Goal: Task Accomplishment & Management: Manage account settings

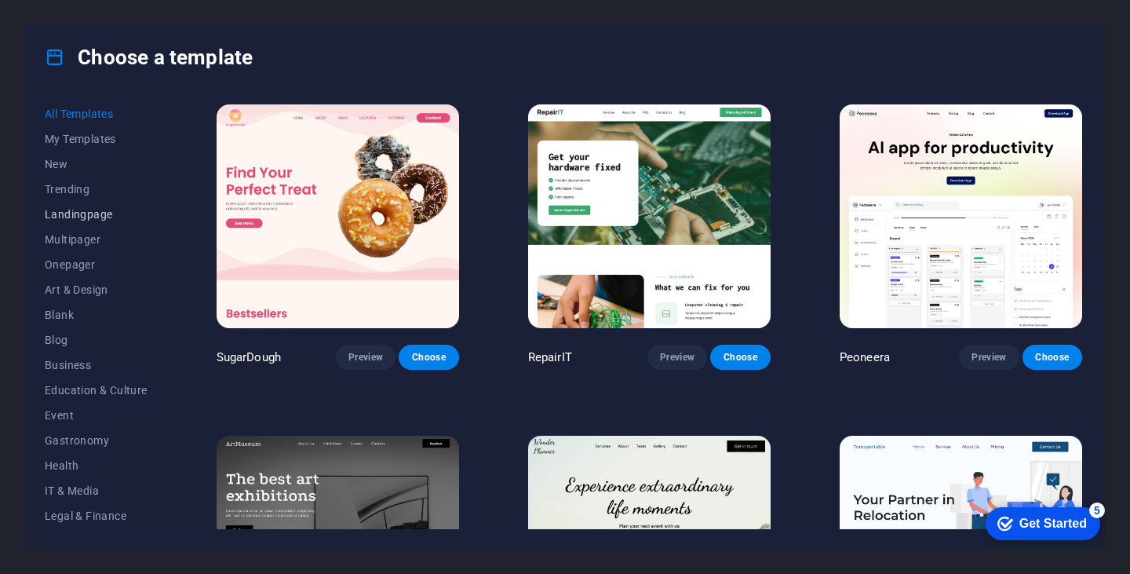
click at [93, 210] on span "Landingpage" at bounding box center [96, 214] width 103 height 13
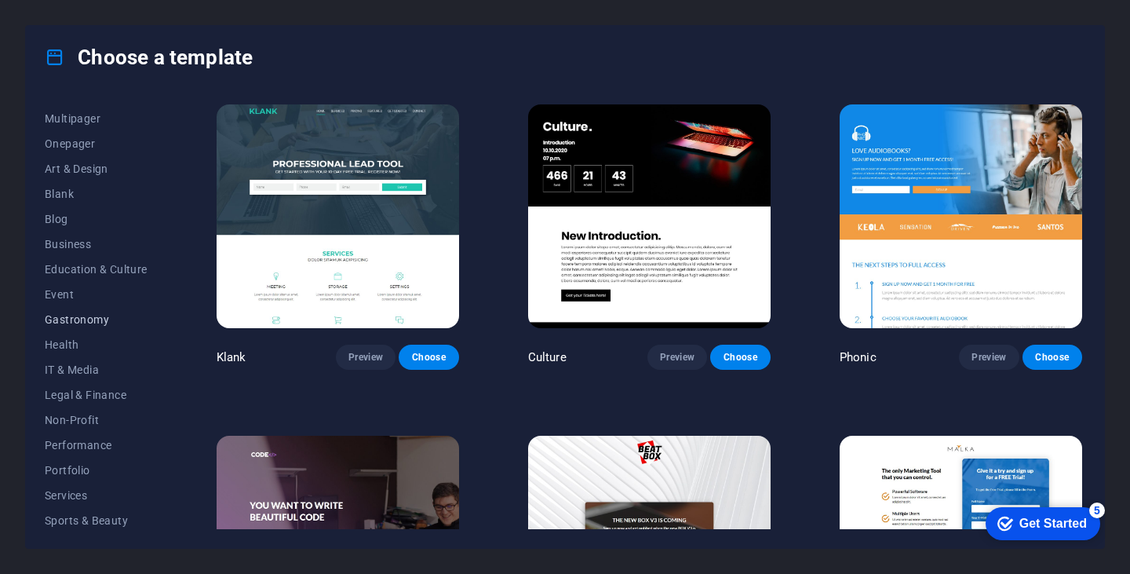
scroll to position [136, 0]
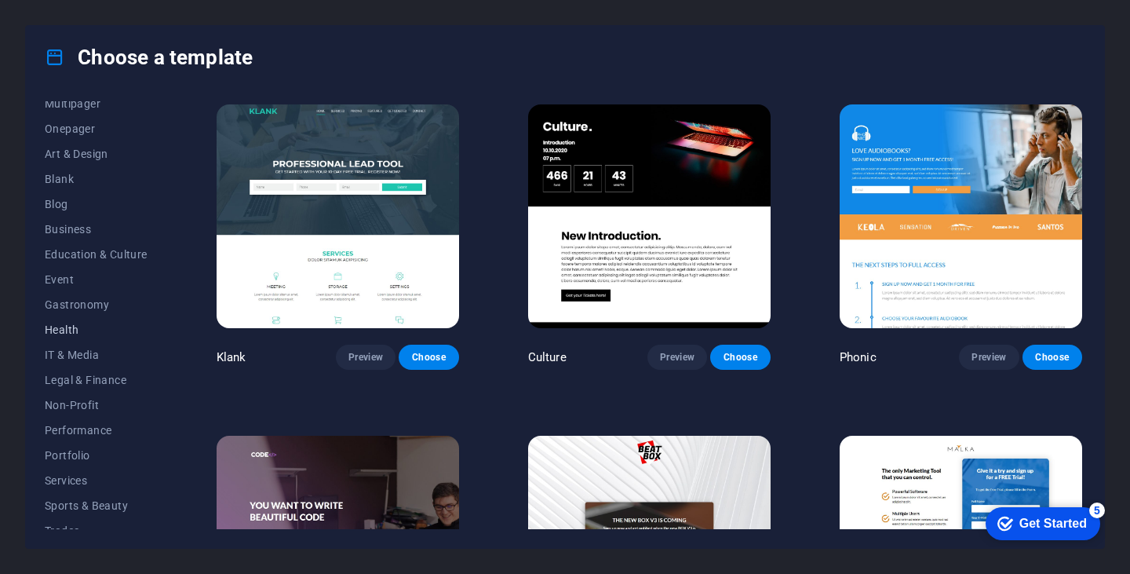
click at [75, 329] on span "Health" at bounding box center [96, 329] width 103 height 13
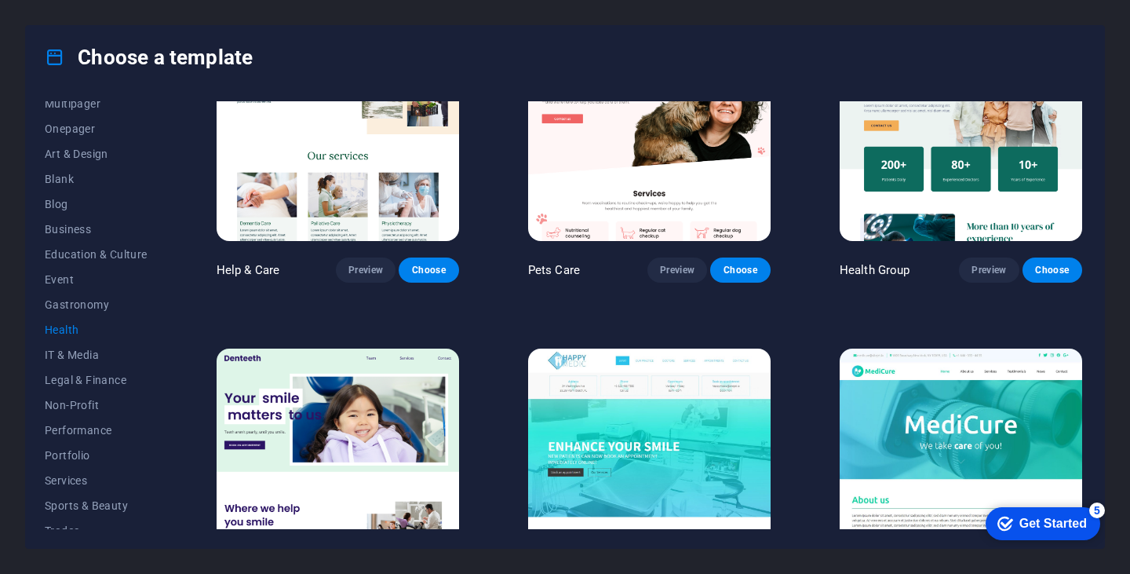
scroll to position [0, 0]
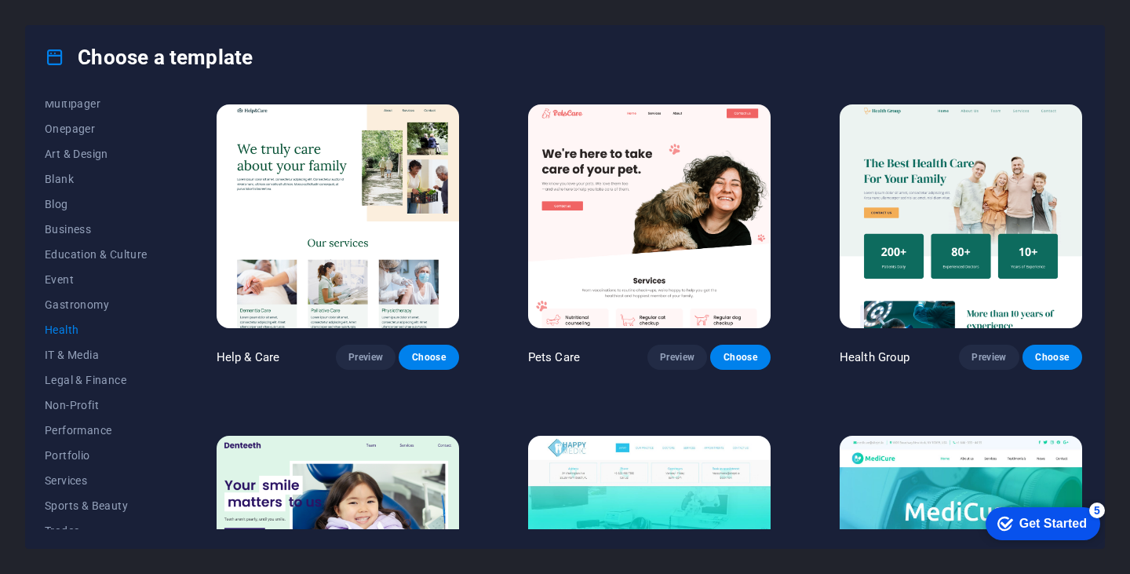
click at [635, 231] on img at bounding box center [649, 216] width 242 height 224
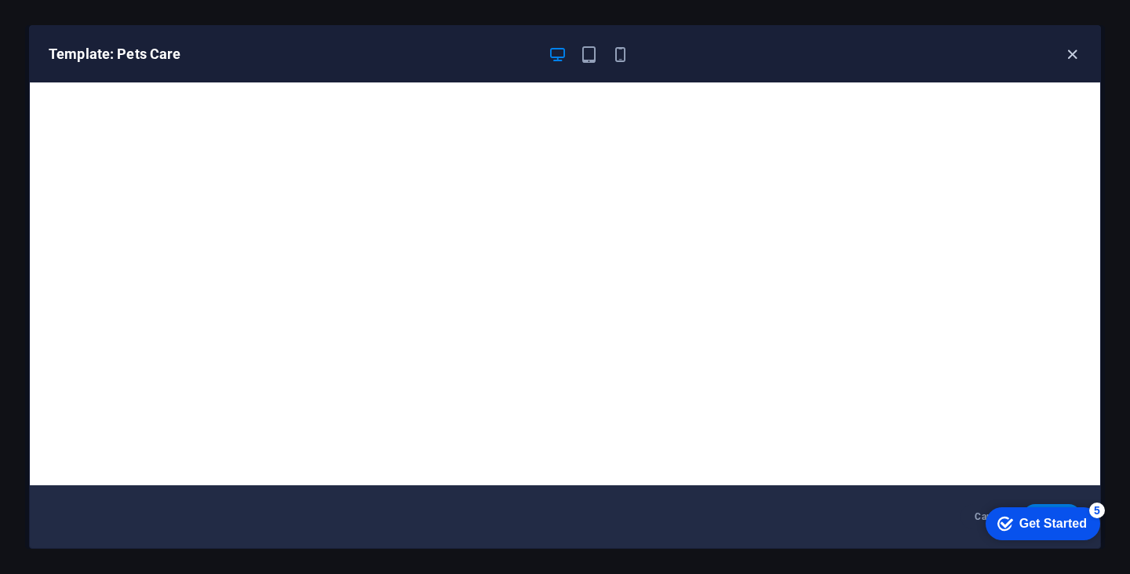
click at [1066, 53] on icon "button" at bounding box center [1072, 55] width 18 height 18
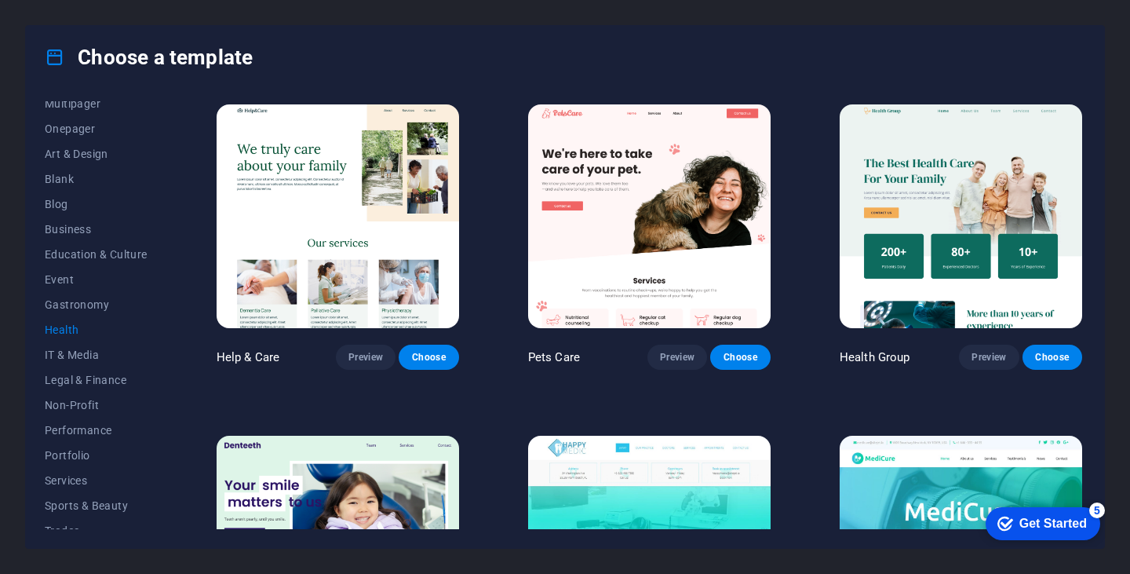
click at [334, 215] on img at bounding box center [338, 216] width 242 height 224
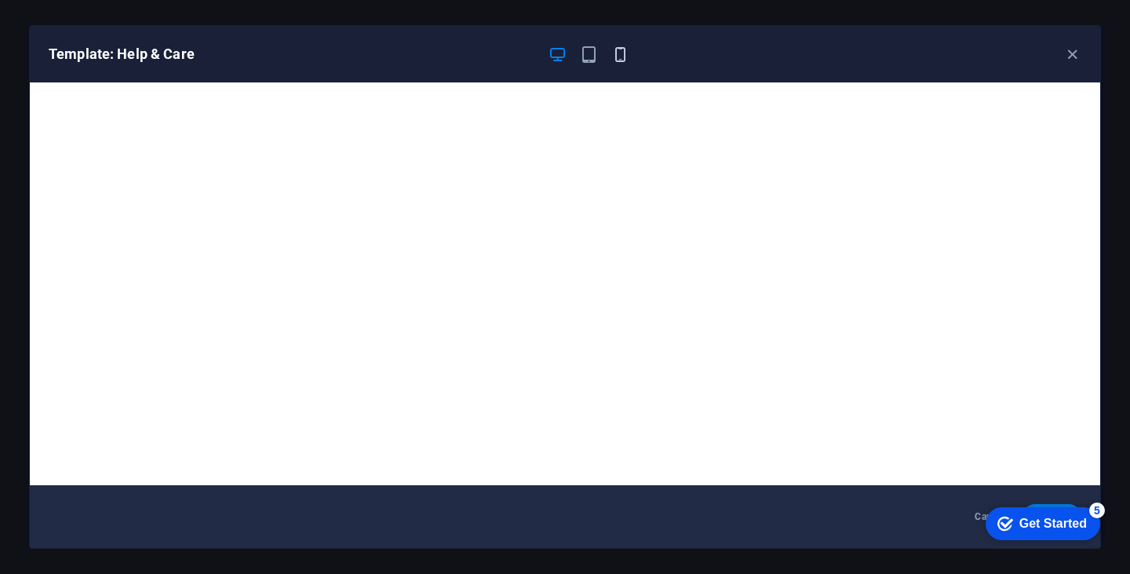
click at [617, 49] on icon "button" at bounding box center [620, 55] width 18 height 18
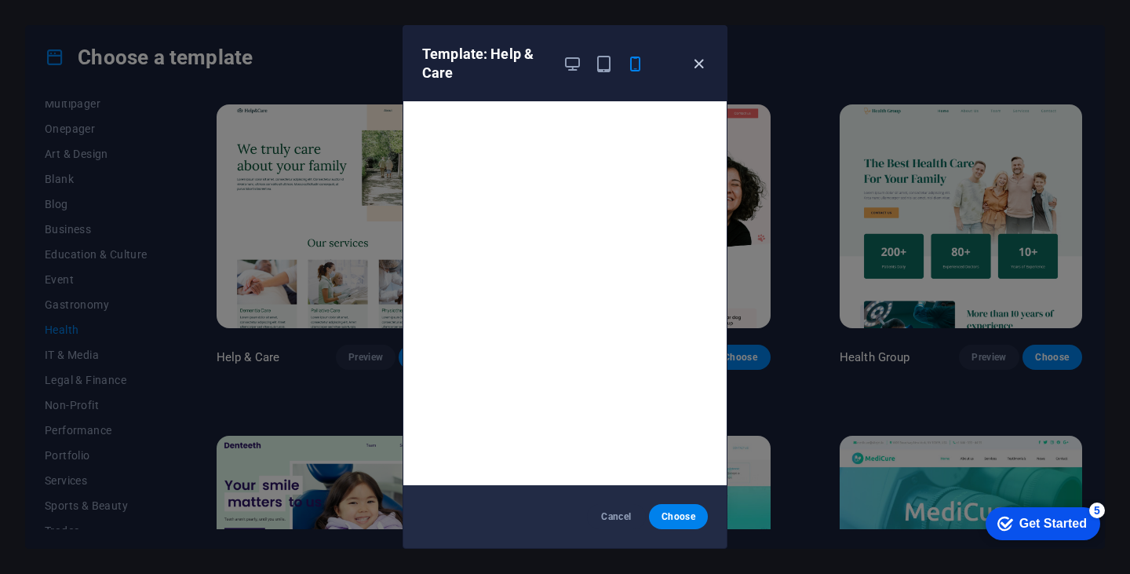
click at [698, 62] on icon "button" at bounding box center [699, 64] width 18 height 18
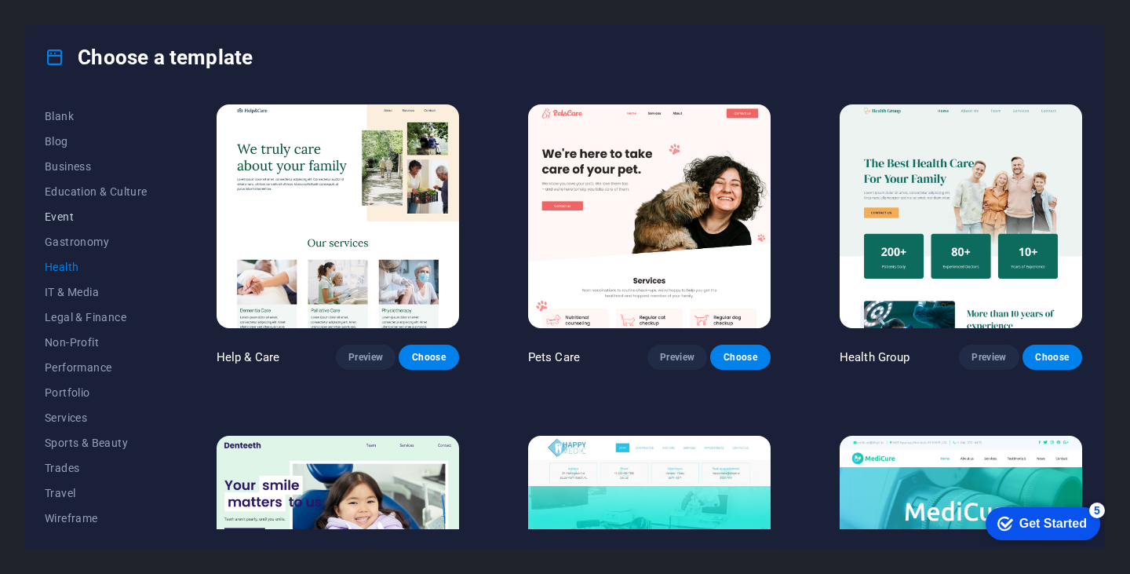
scroll to position [200, 0]
click at [76, 413] on span "Services" at bounding box center [96, 416] width 103 height 13
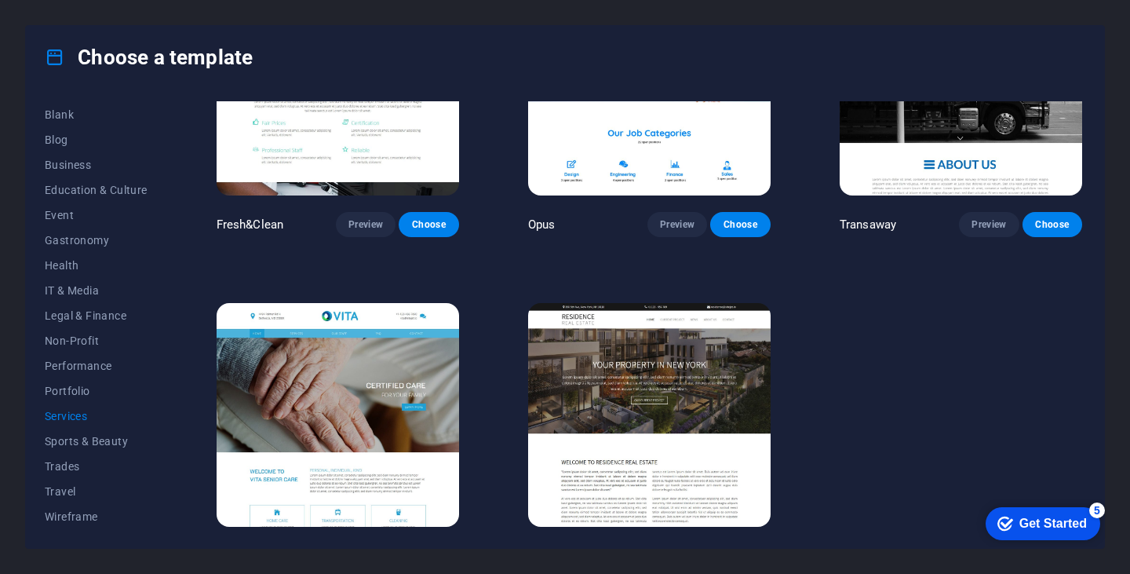
scroll to position [1811, 0]
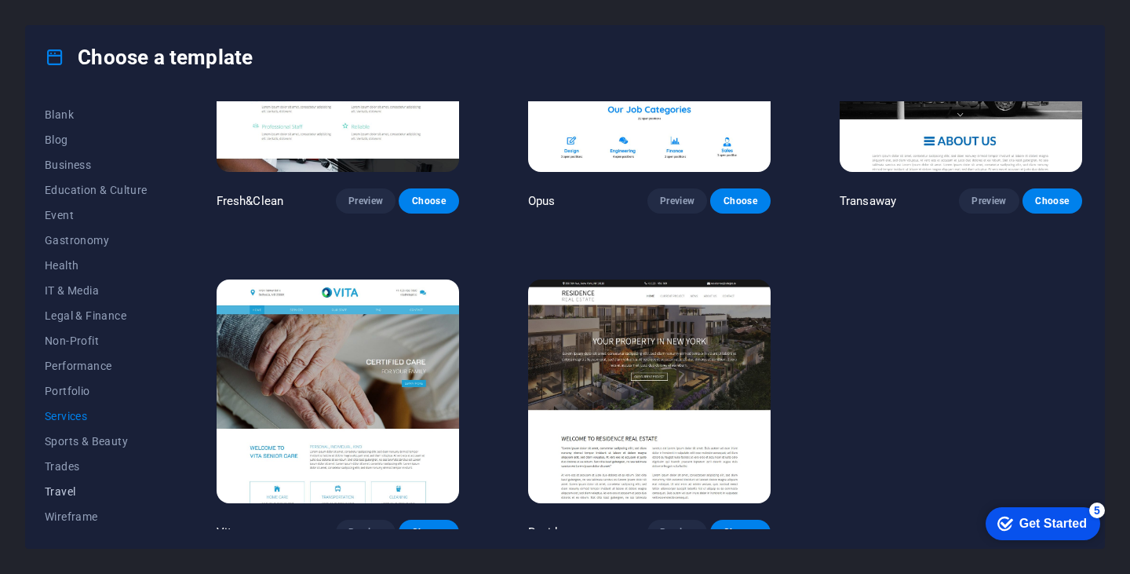
click at [65, 495] on span "Travel" at bounding box center [96, 491] width 103 height 13
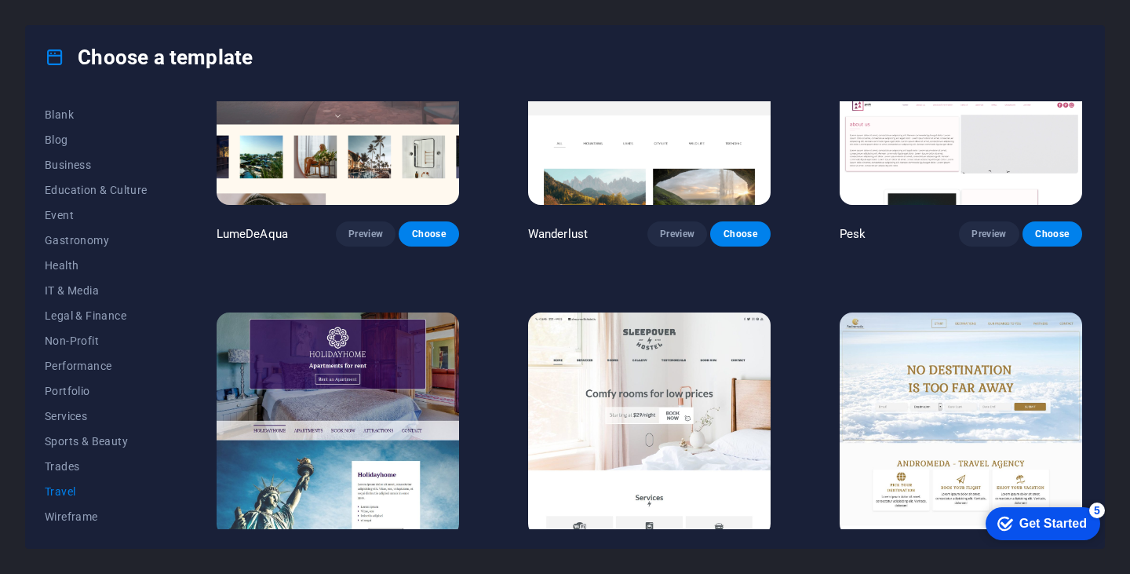
scroll to position [126, 0]
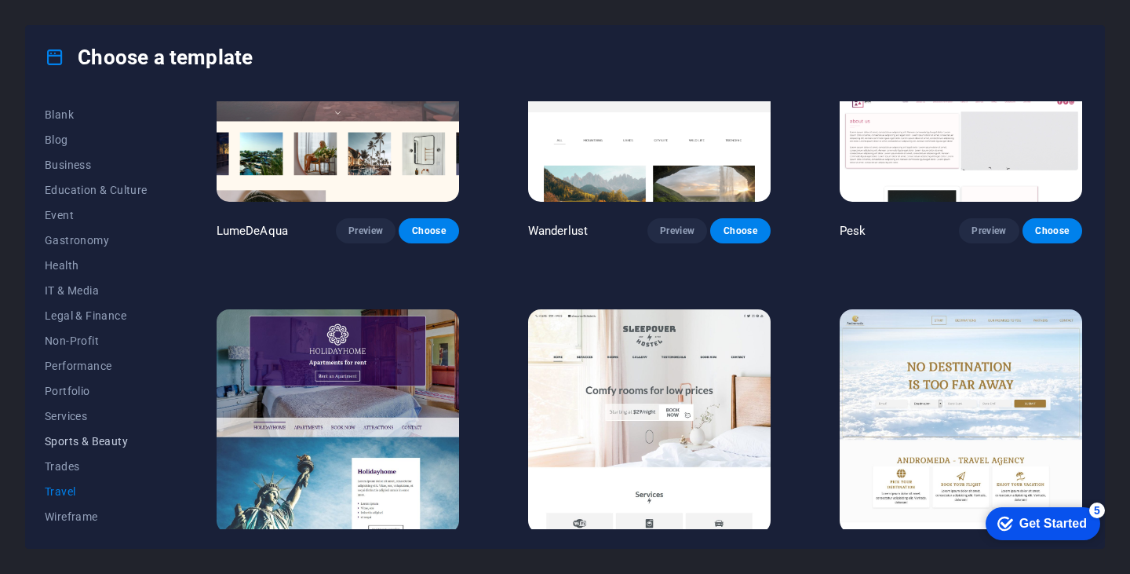
click at [94, 433] on button "Sports & Beauty" at bounding box center [96, 440] width 103 height 25
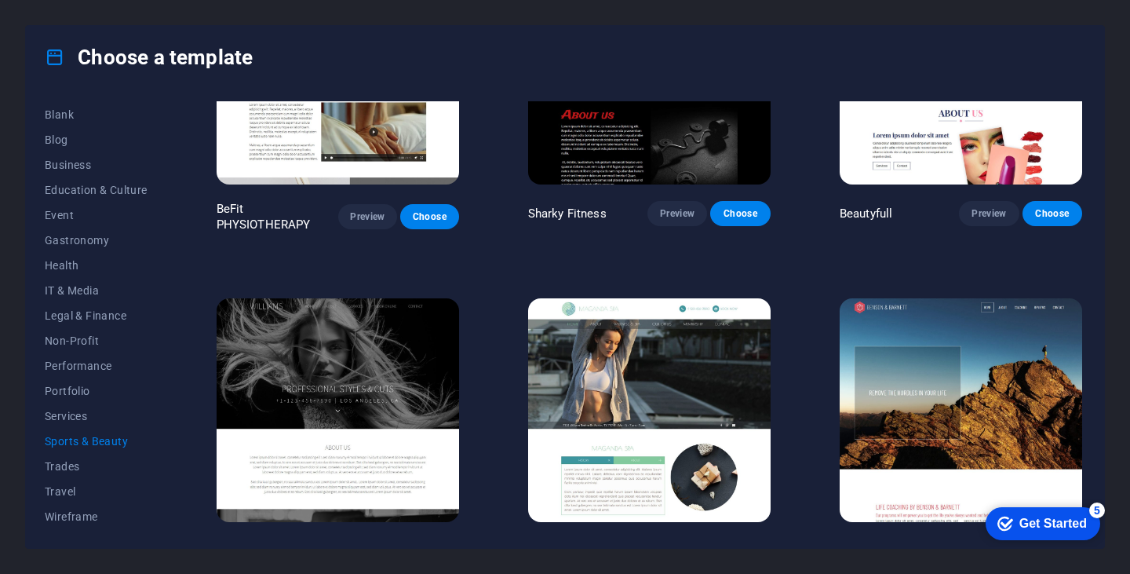
scroll to position [1160, 0]
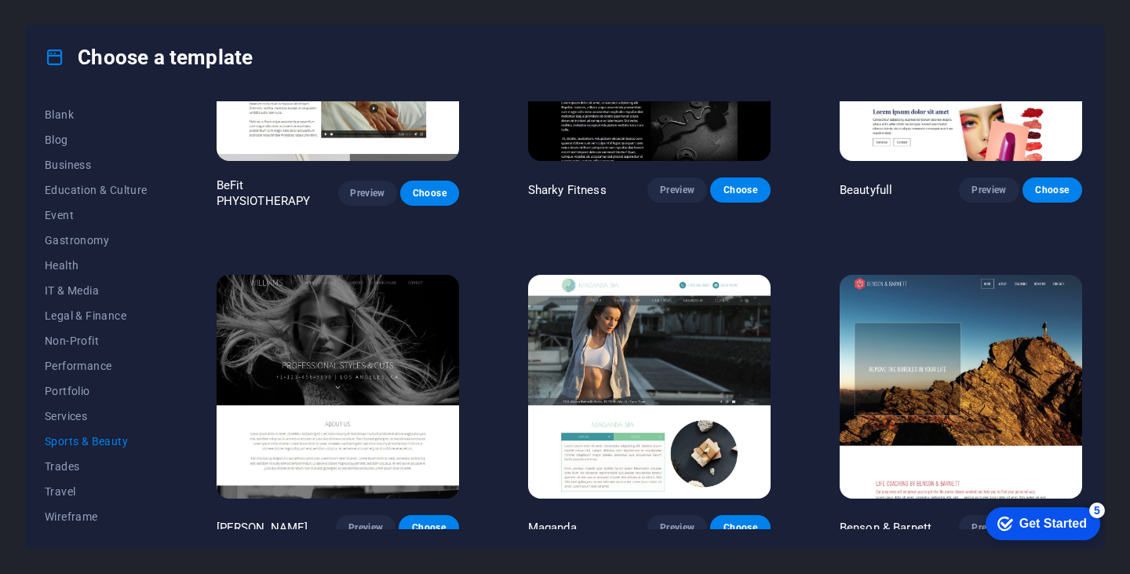
click at [637, 359] on img at bounding box center [649, 387] width 242 height 224
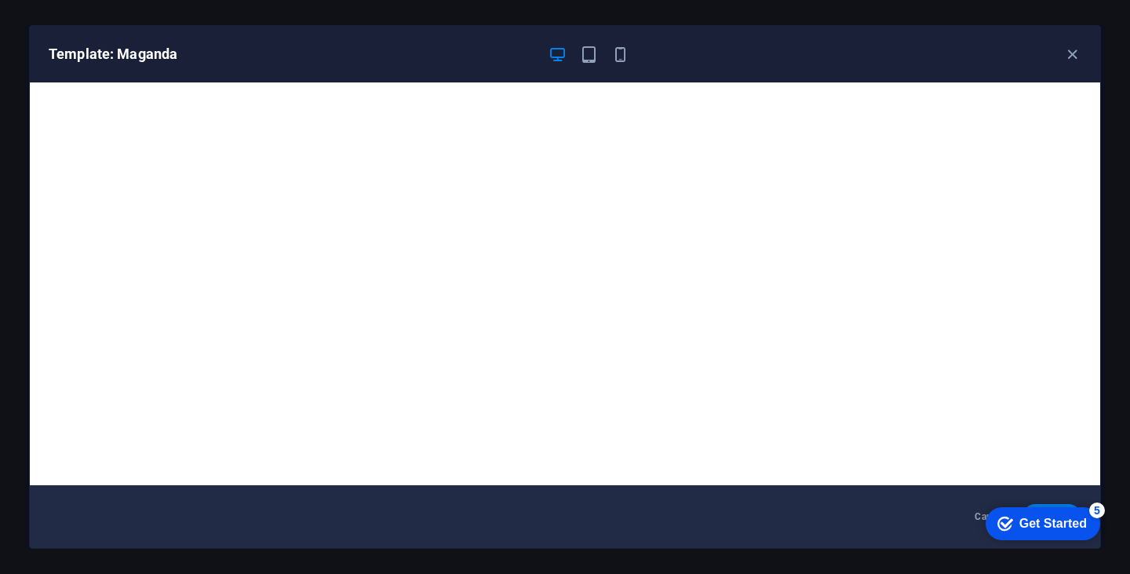
scroll to position [3, 0]
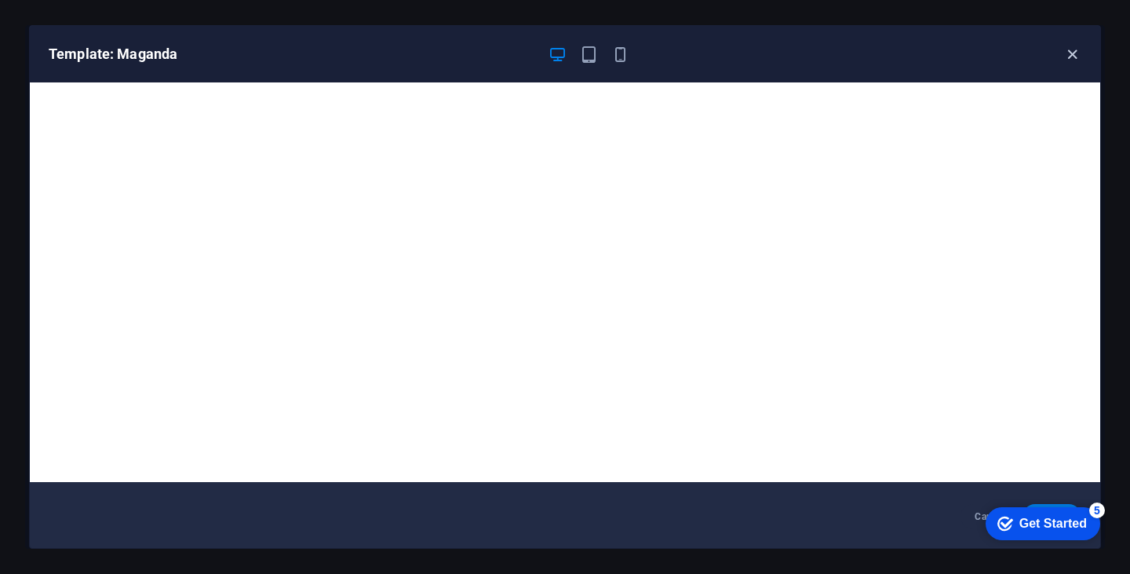
click at [1066, 58] on icon "button" at bounding box center [1072, 55] width 18 height 18
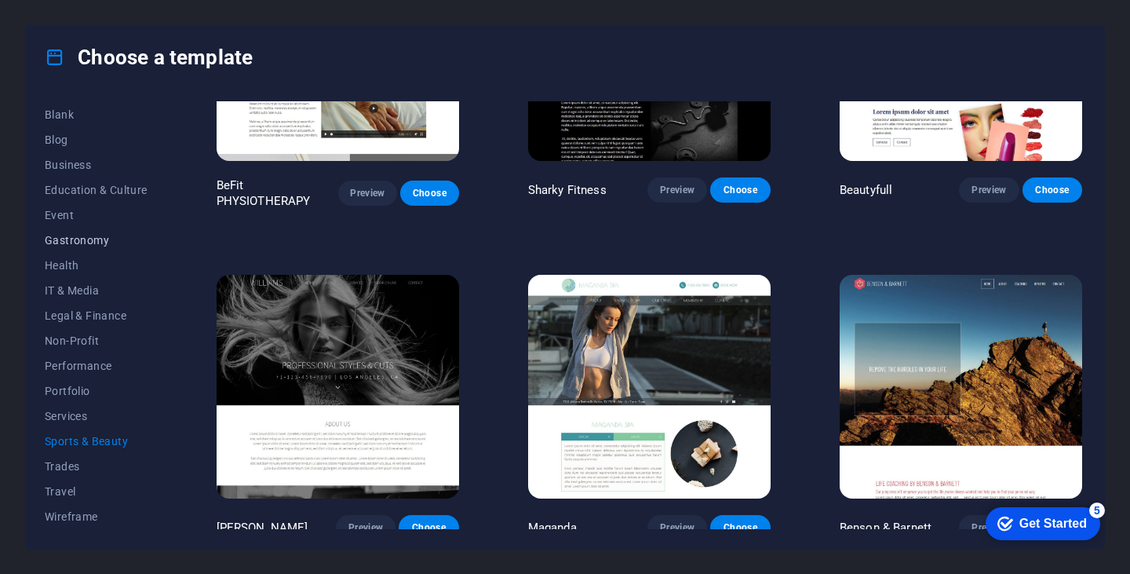
click at [76, 235] on span "Gastronomy" at bounding box center [96, 240] width 103 height 13
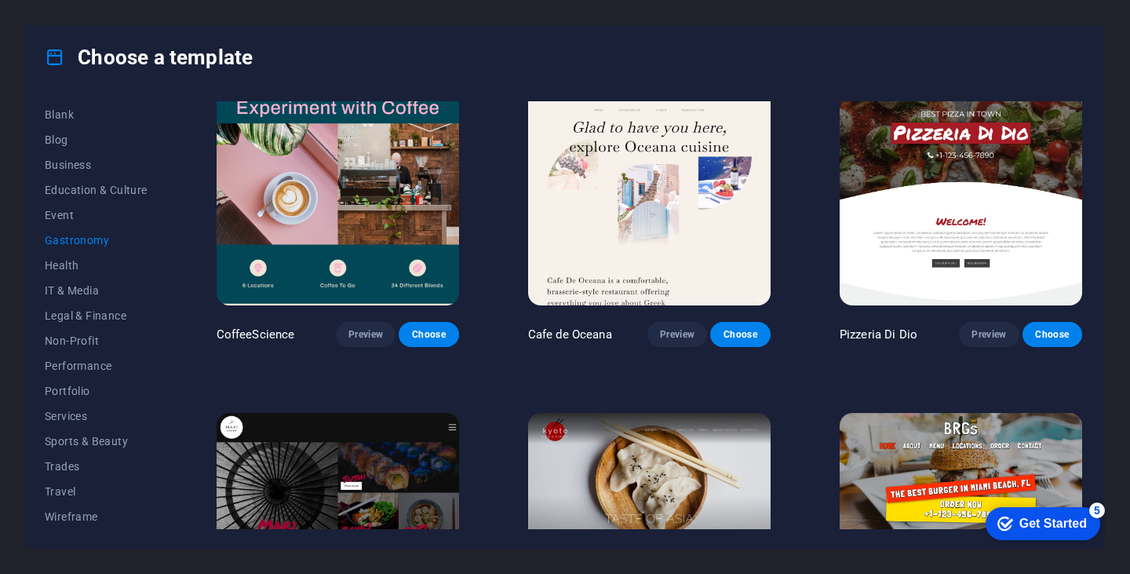
scroll to position [352, 0]
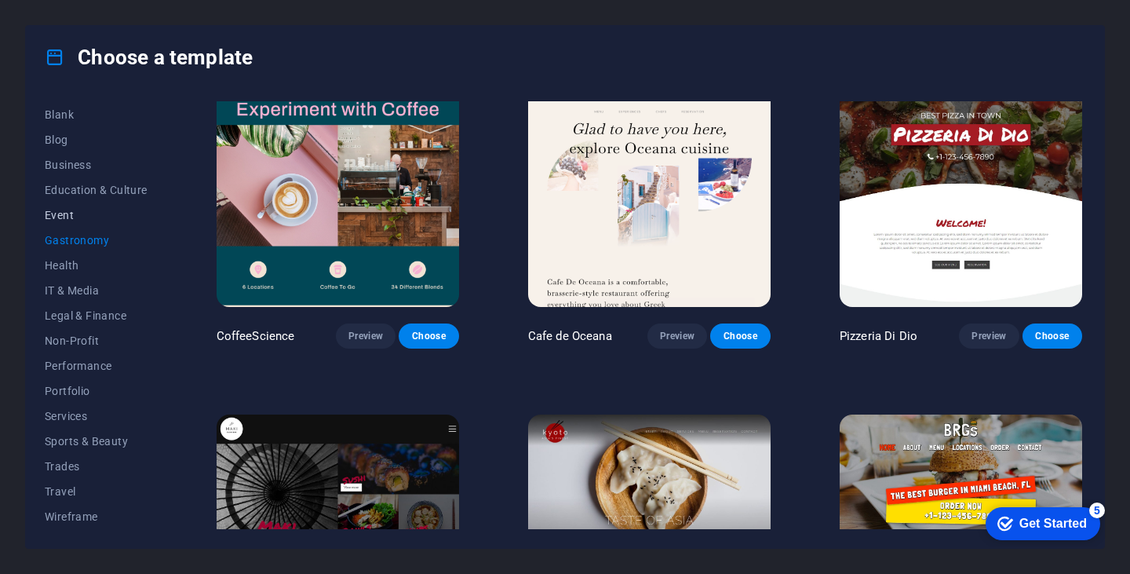
click at [60, 212] on span "Event" at bounding box center [96, 215] width 103 height 13
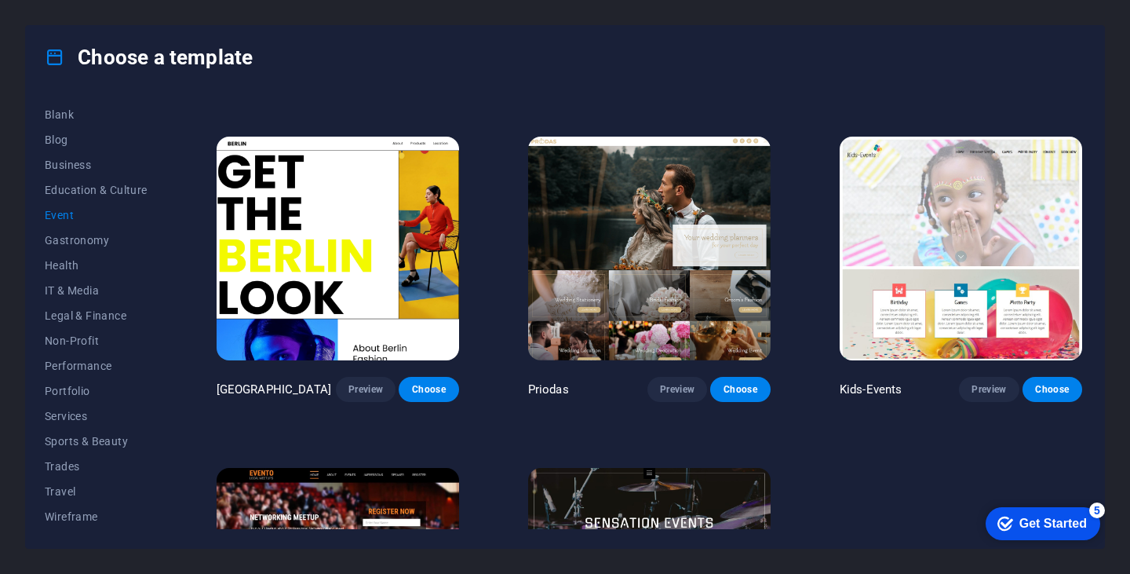
scroll to position [0, 0]
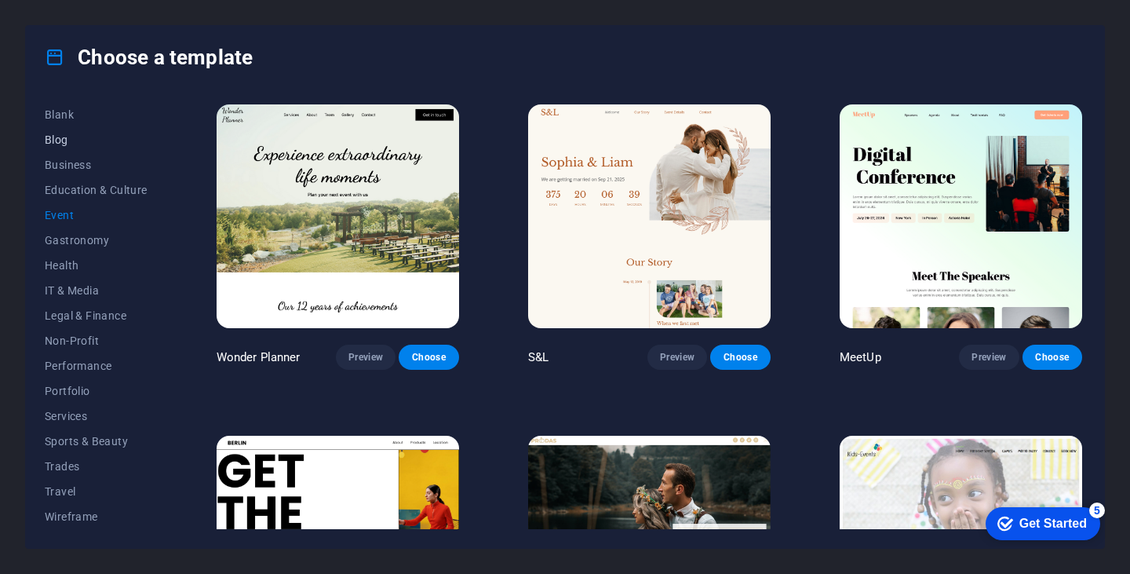
click at [74, 140] on span "Blog" at bounding box center [96, 139] width 103 height 13
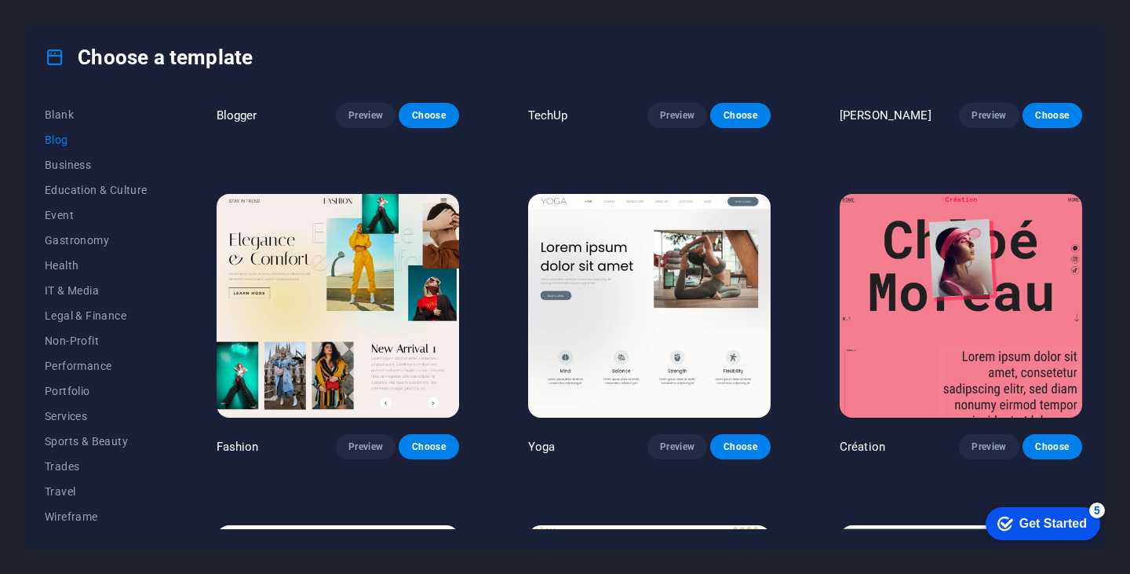
scroll to position [1538, 0]
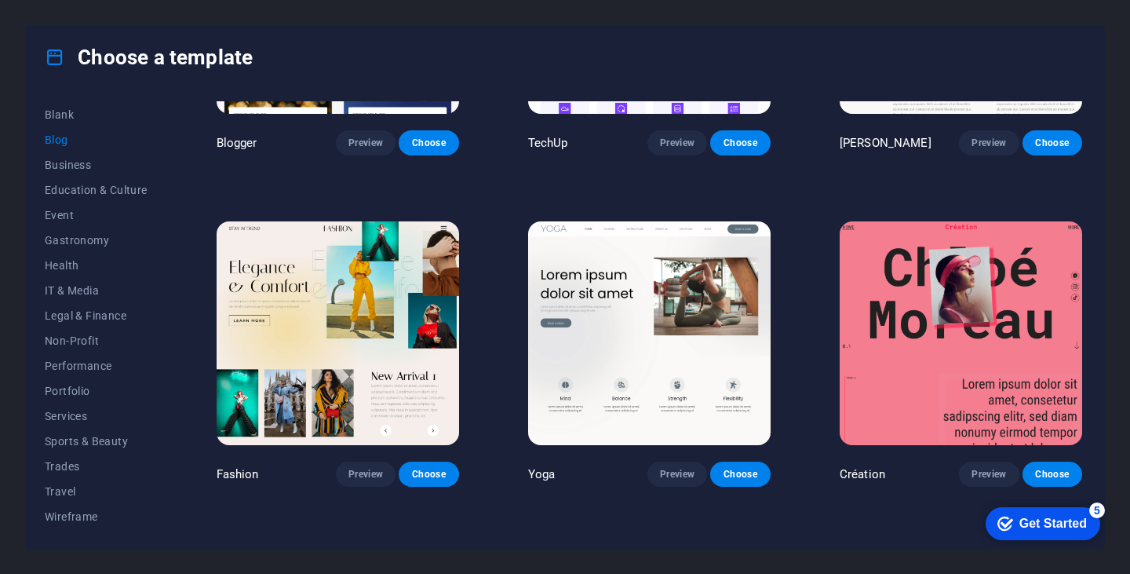
click at [653, 299] on img at bounding box center [649, 333] width 242 height 224
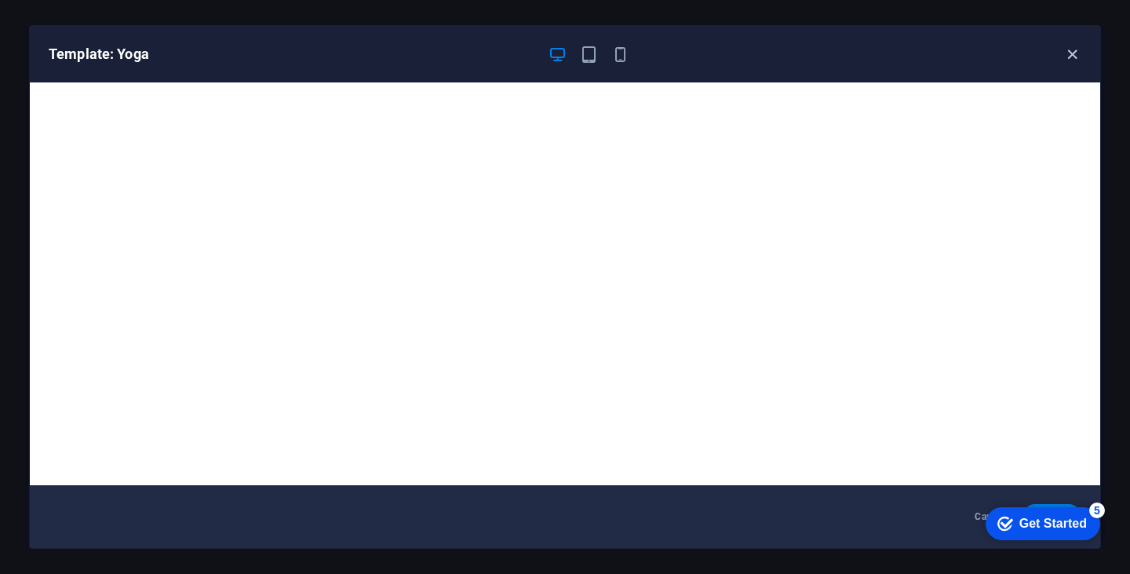
click at [1069, 55] on icon "button" at bounding box center [1072, 55] width 18 height 18
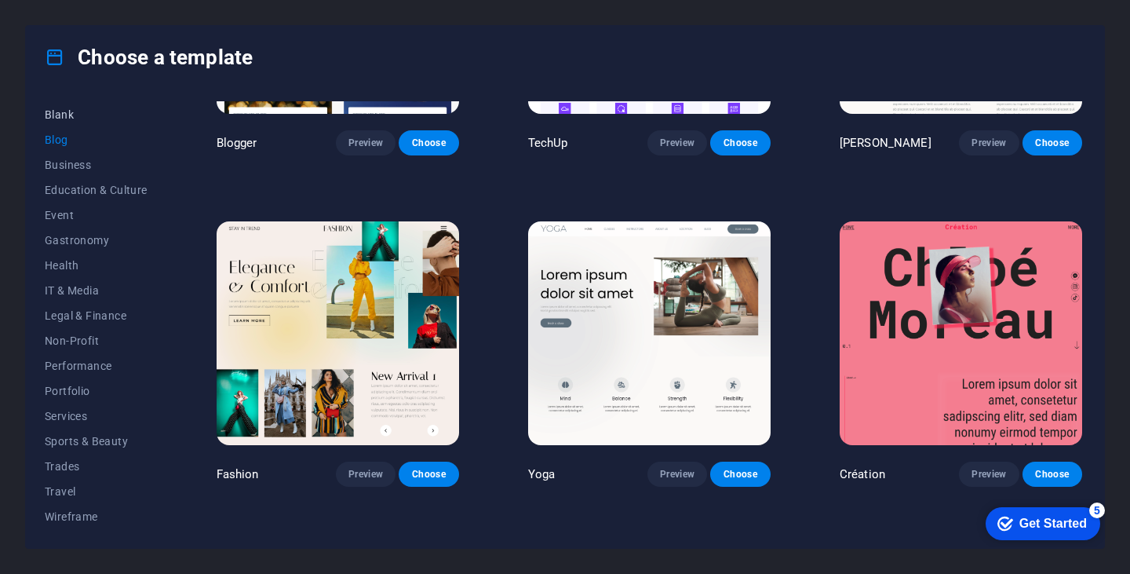
click at [65, 118] on span "Blank" at bounding box center [96, 114] width 103 height 13
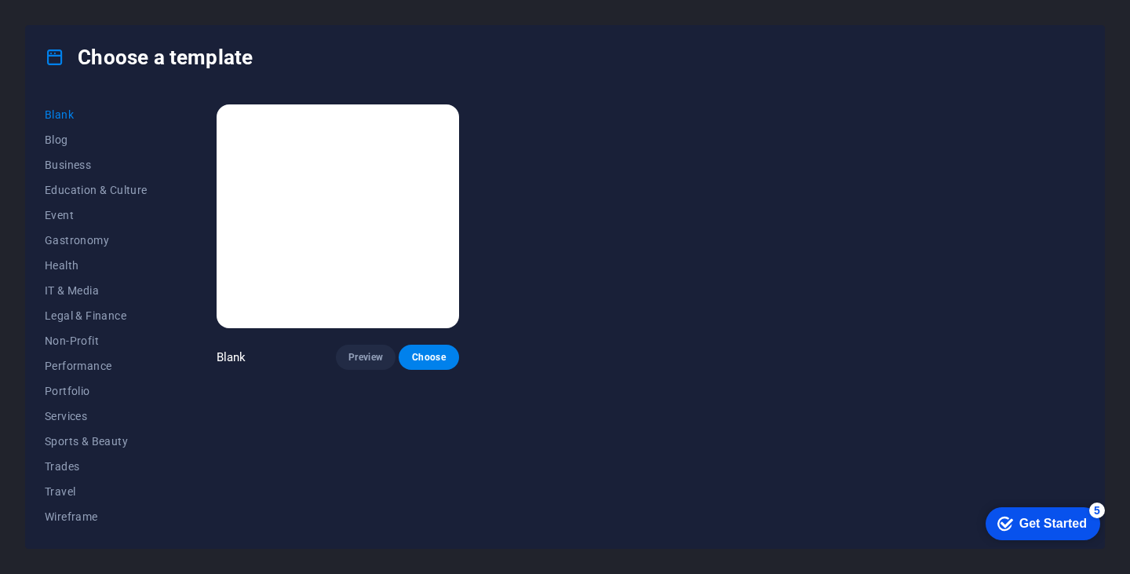
scroll to position [0, 0]
click at [78, 431] on button "Sports & Beauty" at bounding box center [96, 440] width 103 height 25
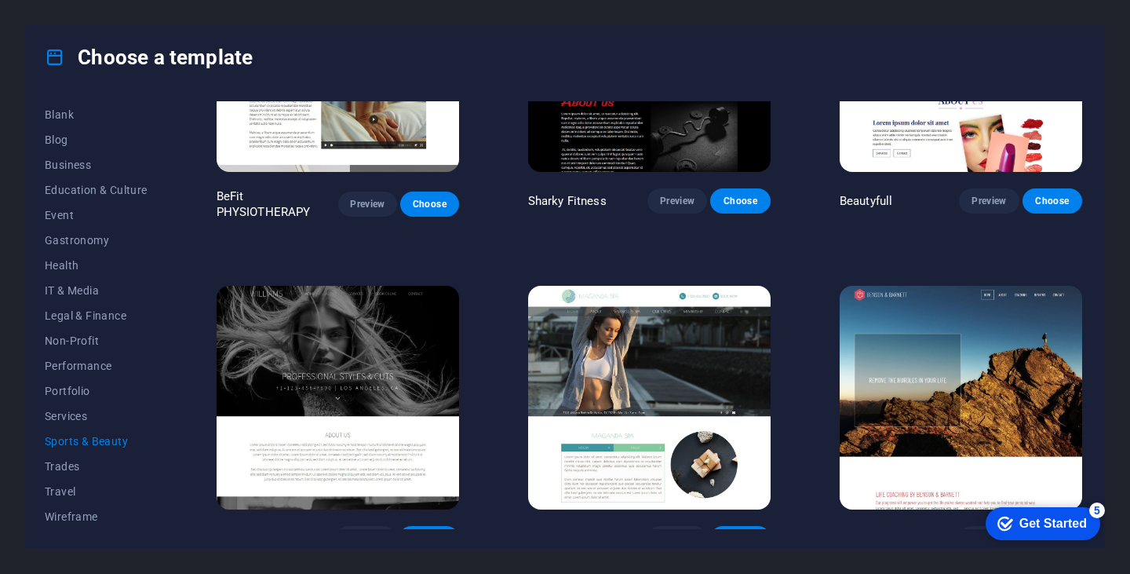
scroll to position [1160, 0]
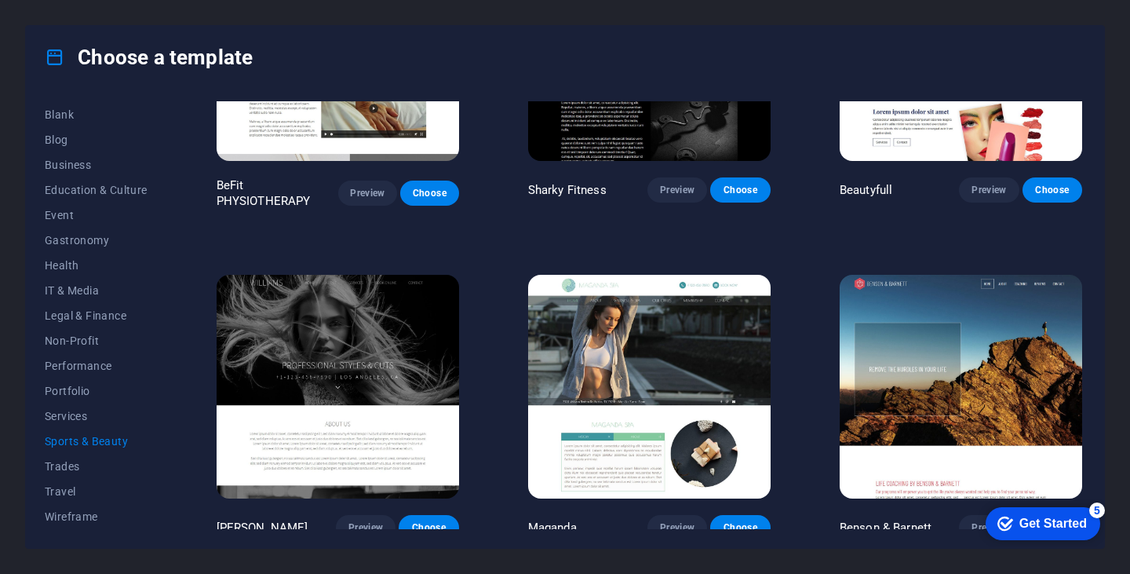
click at [679, 308] on img at bounding box center [649, 387] width 242 height 224
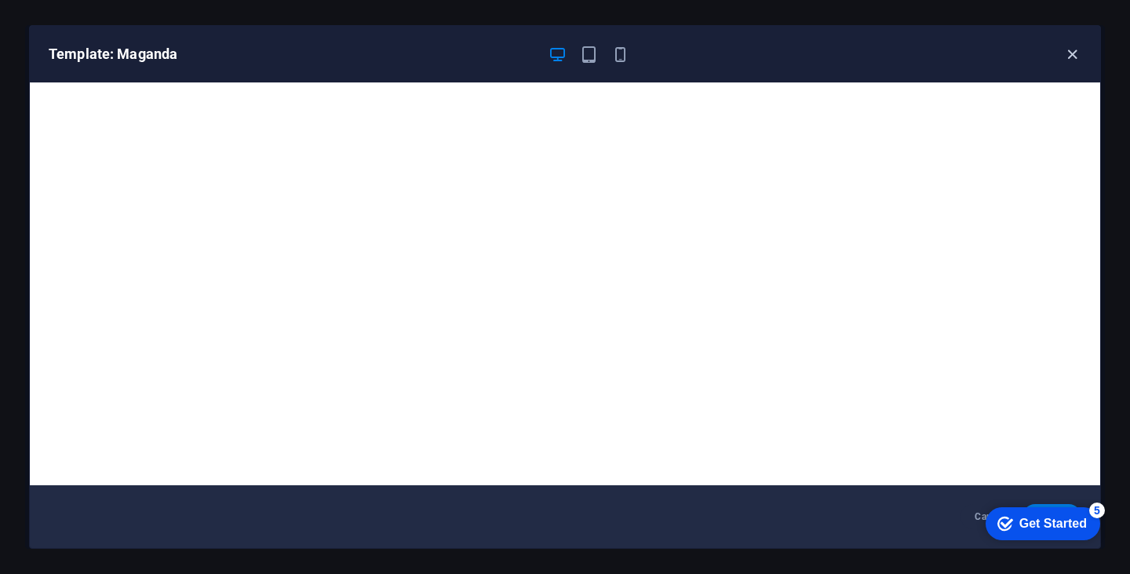
click at [1067, 59] on icon "button" at bounding box center [1072, 55] width 18 height 18
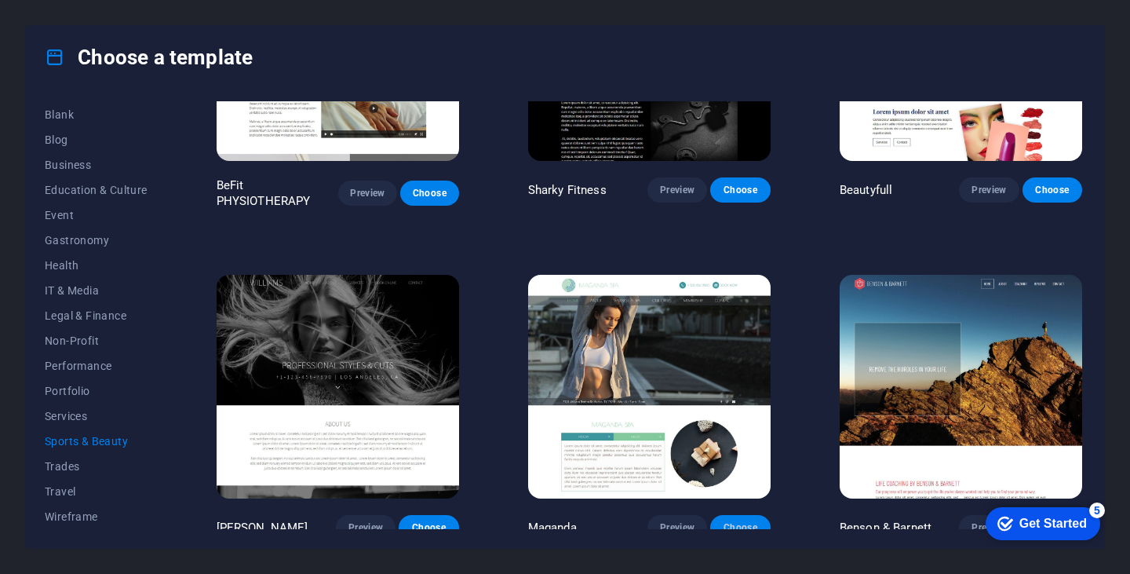
click at [737, 521] on span "Choose" at bounding box center [740, 527] width 35 height 13
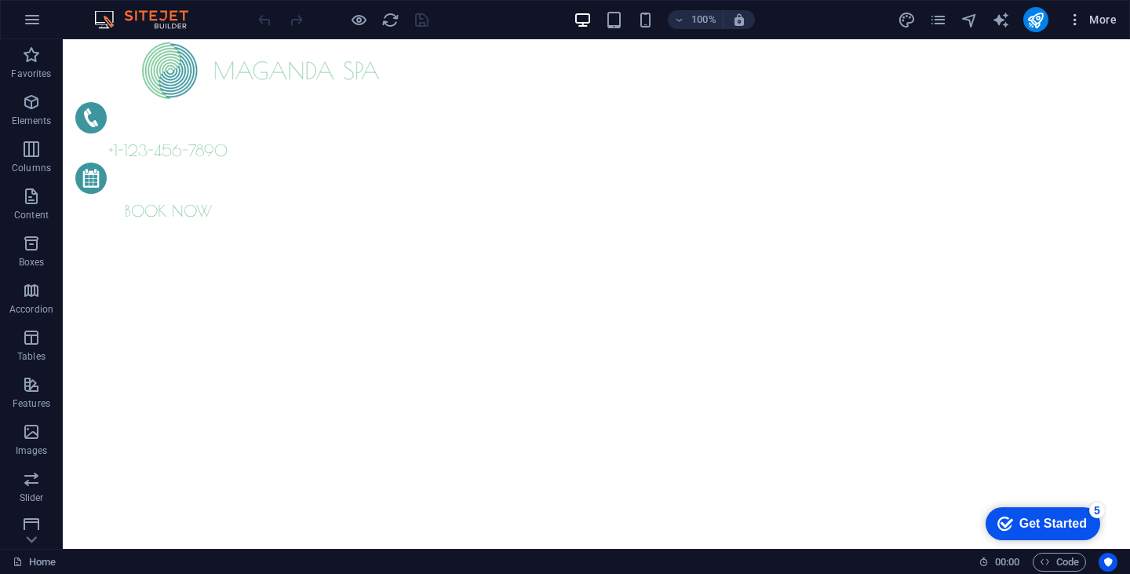
click at [1081, 16] on icon "button" at bounding box center [1075, 20] width 16 height 16
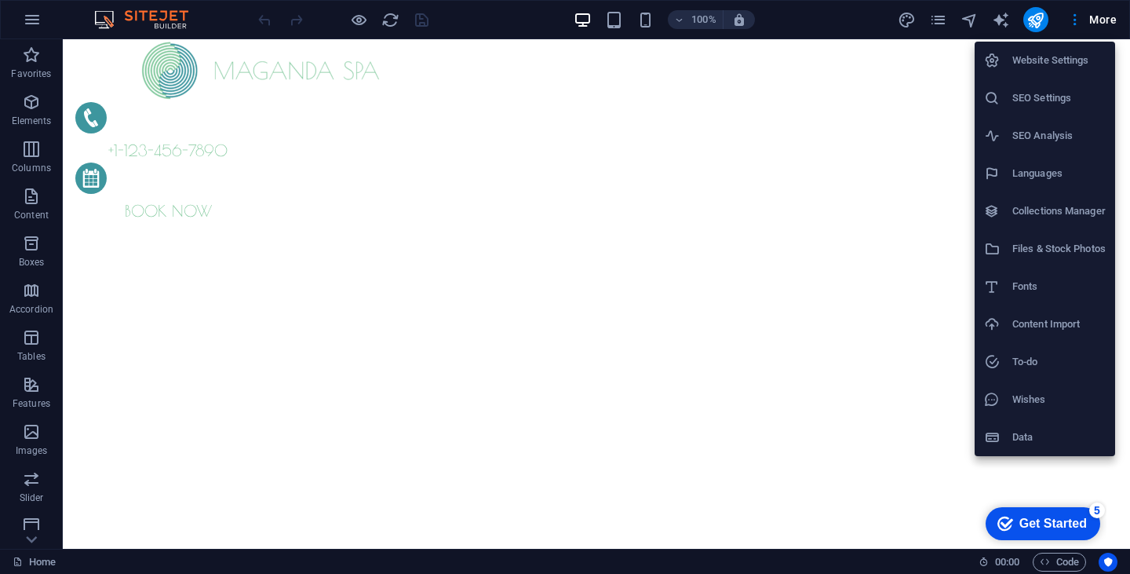
click at [1042, 179] on h6 "Languages" at bounding box center [1058, 173] width 93 height 19
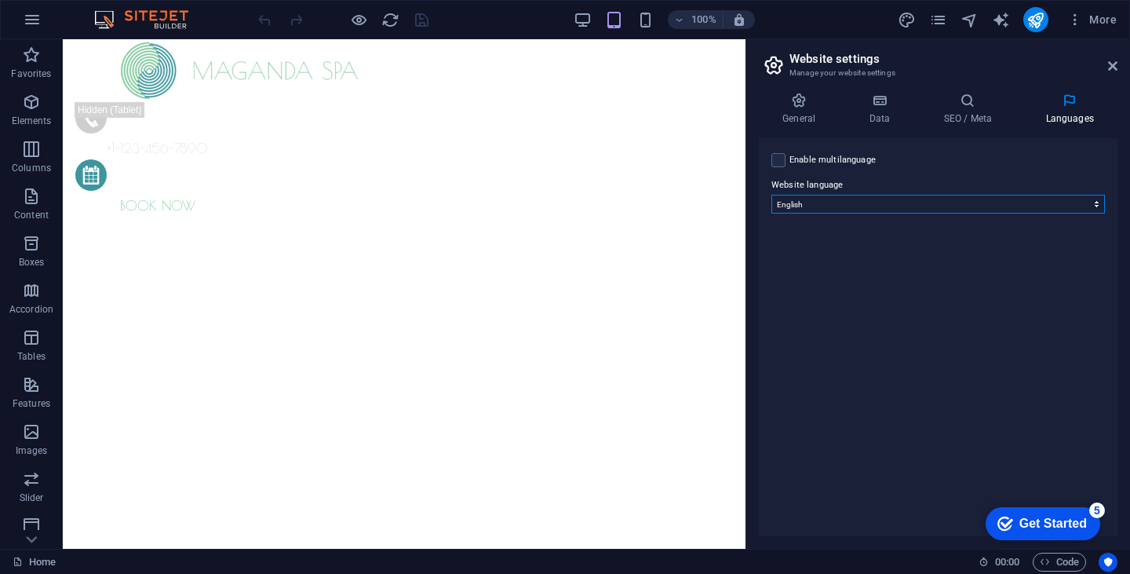
click at [869, 197] on select "Abkhazian Afar Afrikaans Akan Albanian Amharic Arabic Aragonese Armenian Assame…" at bounding box center [937, 204] width 333 height 19
select select "148"
click at [771, 195] on select "Abkhazian Afar Afrikaans Akan Albanian Amharic Arabic Aragonese Armenian Assame…" at bounding box center [937, 204] width 333 height 19
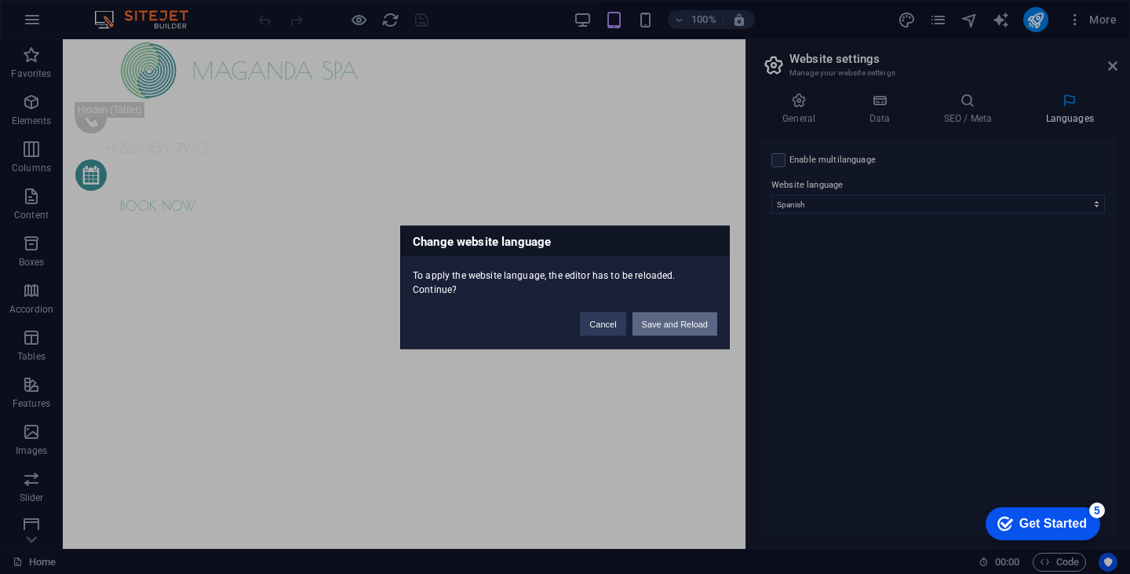
click at [656, 326] on button "Save and Reload" at bounding box center [674, 323] width 85 height 24
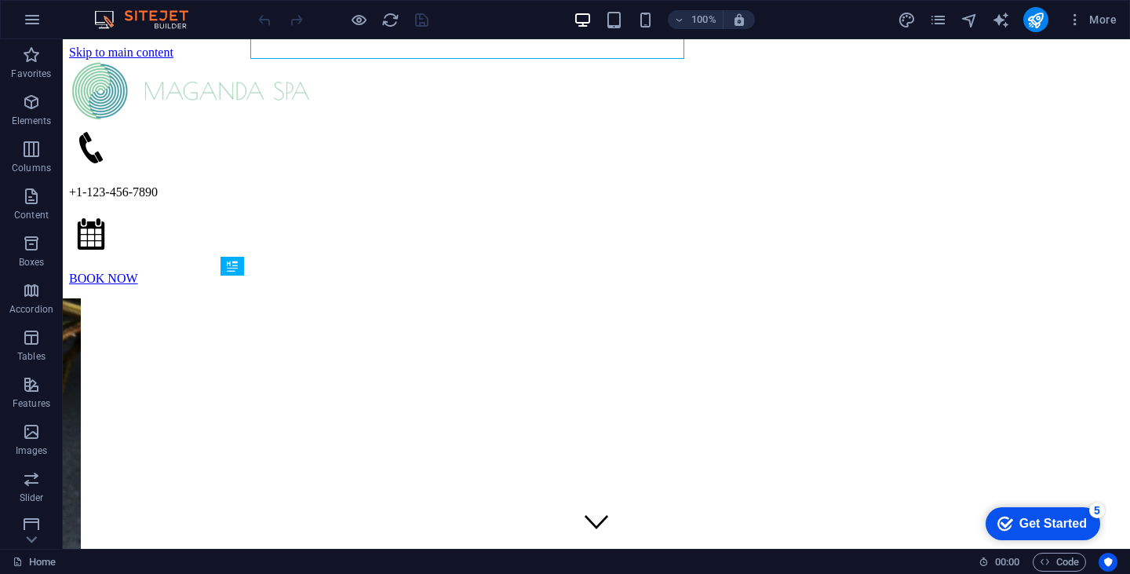
scroll to position [371, 0]
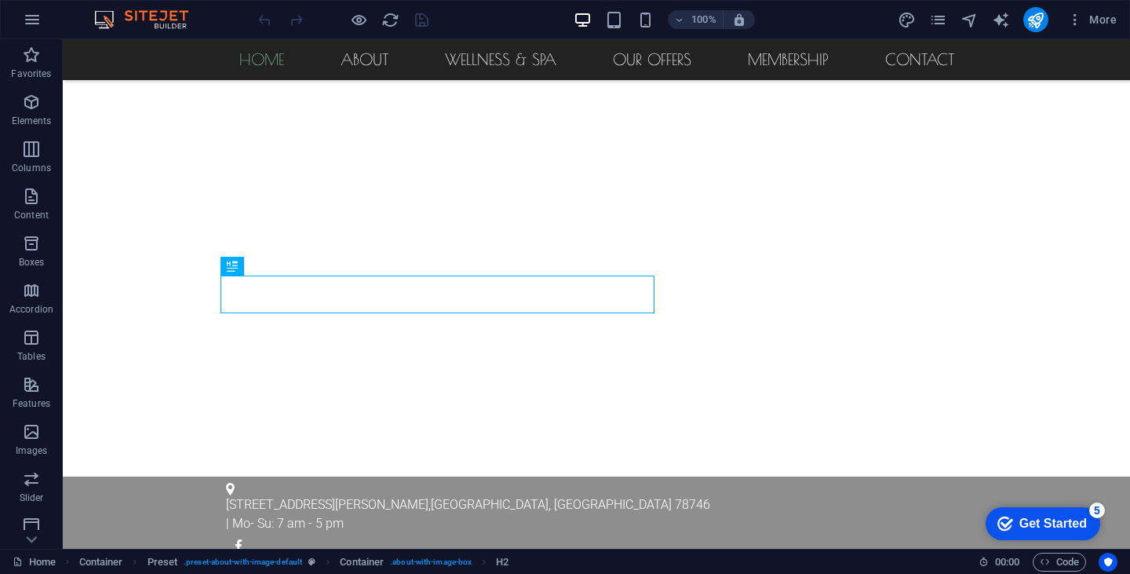
click at [1085, 14] on span "More" at bounding box center [1091, 20] width 49 height 16
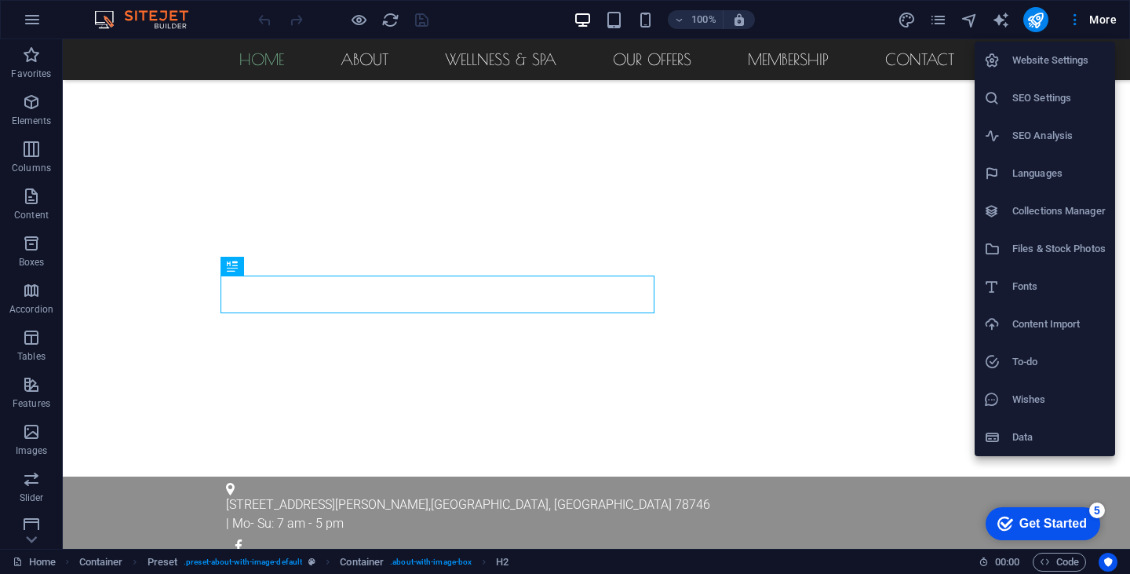
click at [1039, 64] on h6 "Website Settings" at bounding box center [1058, 60] width 93 height 19
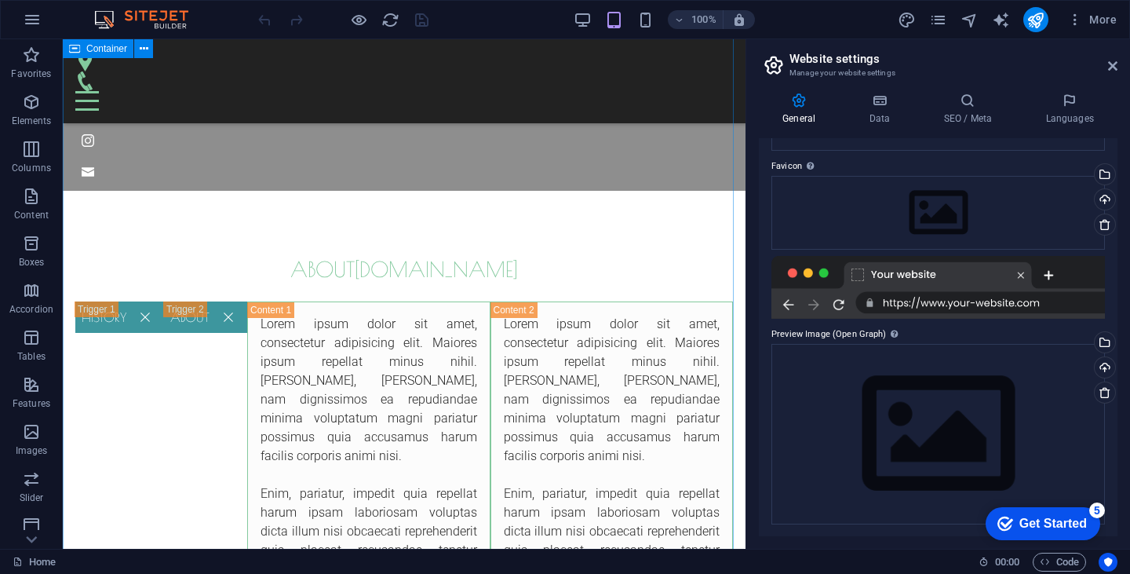
scroll to position [246, 0]
